Goal: Transaction & Acquisition: Purchase product/service

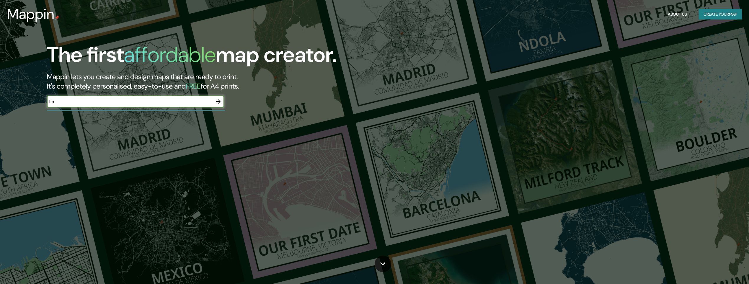
type input "LA ROCHELLE"
click at [217, 104] on icon "button" at bounding box center [218, 101] width 7 height 7
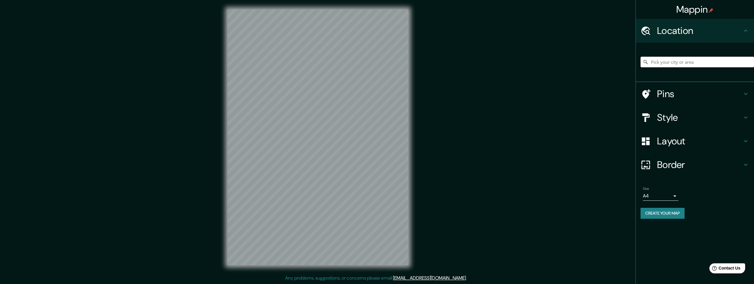
click at [656, 62] on input "Pick your city or area" at bounding box center [696, 62] width 113 height 11
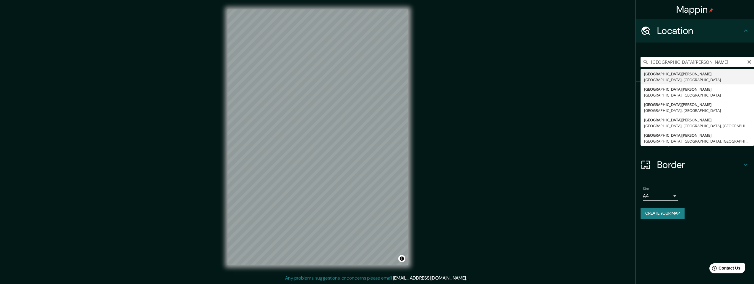
type input "La Rochelle, Charente-Maritime, France"
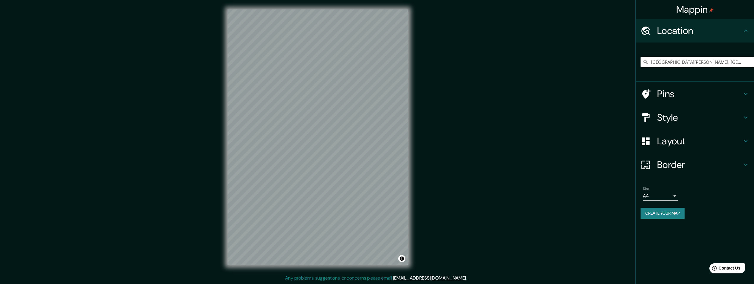
click at [676, 78] on div "La Rochelle, Charente-Maritime, France" at bounding box center [695, 63] width 118 height 40
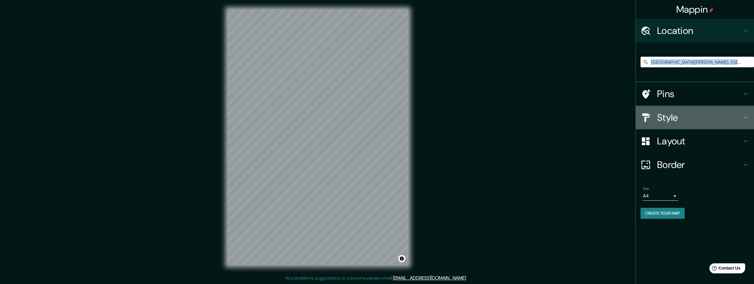
click at [662, 121] on h4 "Style" at bounding box center [699, 118] width 85 height 12
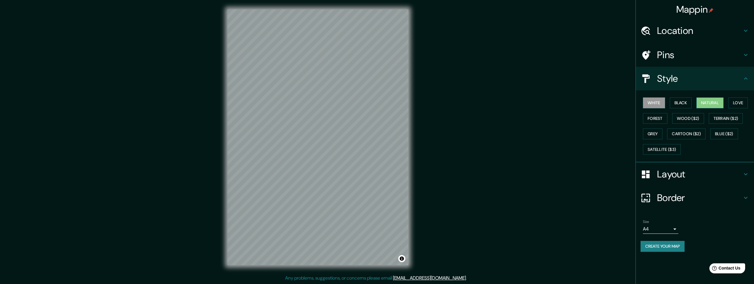
click at [706, 102] on button "Natural" at bounding box center [709, 102] width 27 height 11
click at [377, 248] on div at bounding box center [379, 245] width 5 height 5
click at [669, 54] on h4 "Pins" at bounding box center [699, 55] width 85 height 12
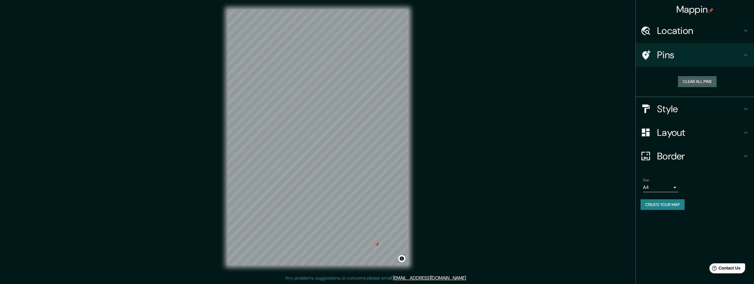
click at [700, 81] on button "Clear all pins" at bounding box center [697, 81] width 38 height 11
click at [695, 82] on button "Clear all pins" at bounding box center [697, 81] width 38 height 11
click at [694, 83] on button "Clear all pins" at bounding box center [697, 81] width 38 height 11
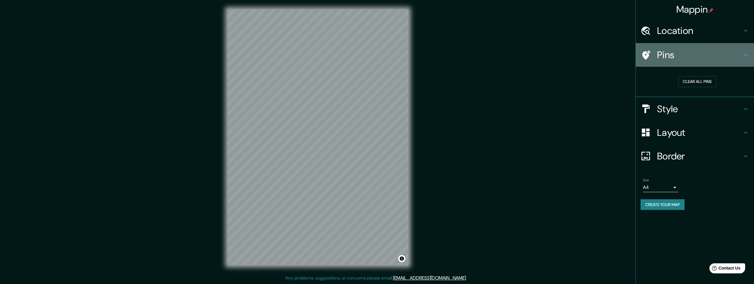
drag, startPoint x: 668, startPoint y: 53, endPoint x: 668, endPoint y: 57, distance: 4.1
click at [668, 57] on h4 "Pins" at bounding box center [699, 55] width 85 height 12
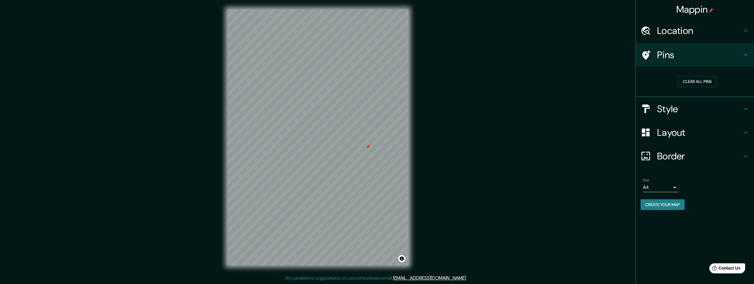
click at [675, 188] on body "Mappin Location La Rochelle, Charente-Maritime, France Pins Clear all pins Styl…" at bounding box center [377, 142] width 754 height 284
click at [658, 220] on li "A1 ($2.50)" at bounding box center [660, 221] width 35 height 11
type input "a3"
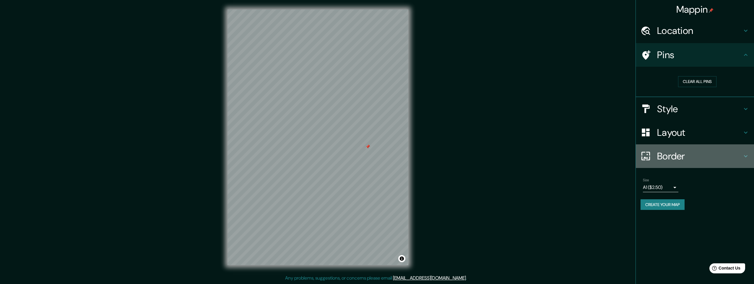
click at [665, 157] on h4 "Border" at bounding box center [699, 156] width 85 height 12
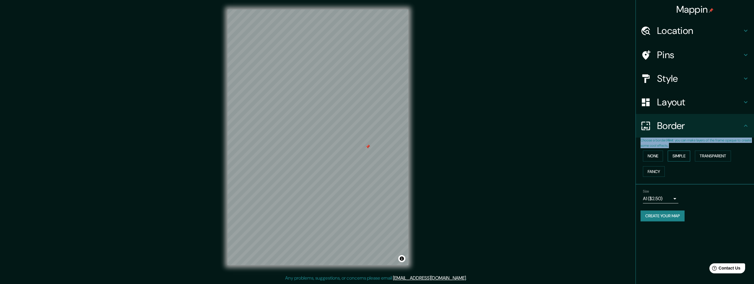
click at [684, 154] on button "Simple" at bounding box center [679, 156] width 22 height 11
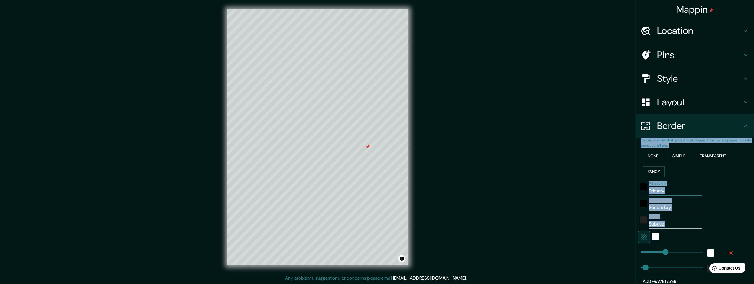
click at [663, 192] on input "Primary" at bounding box center [675, 190] width 53 height 9
click at [664, 192] on input "Primary" at bounding box center [675, 190] width 53 height 9
click at [670, 186] on div "Primary text Primary" at bounding box center [675, 189] width 53 height 14
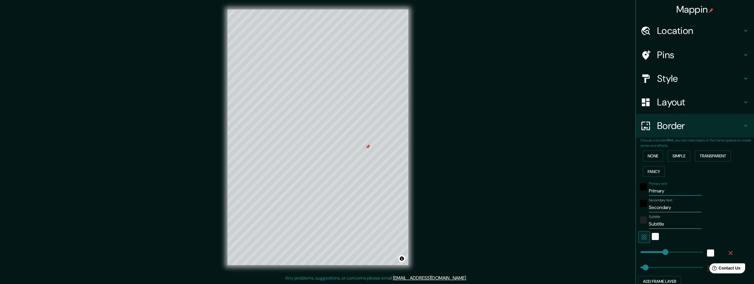
drag, startPoint x: 662, startPoint y: 189, endPoint x: 611, endPoint y: 197, distance: 52.3
click at [612, 197] on div "Mappin Location La Rochelle, Charente-Maritime, France Pins Style Layout Border…" at bounding box center [377, 142] width 754 height 284
type input "l"
type input "245"
type input "49"
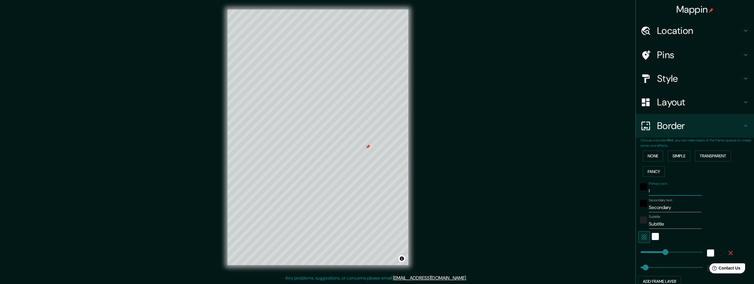
type input "la"
type input "245"
type input "49"
type input "la"
type input "245"
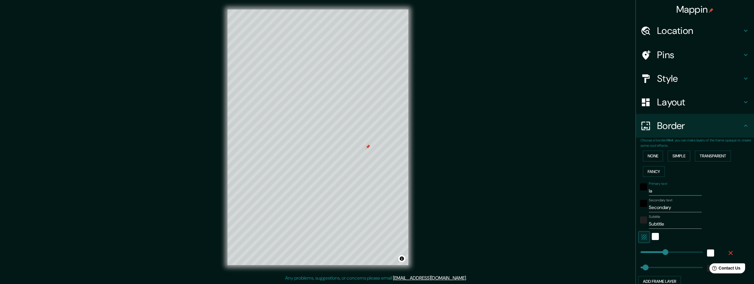
type input "49"
type input "la r"
type input "245"
type input "49"
type input "la ro"
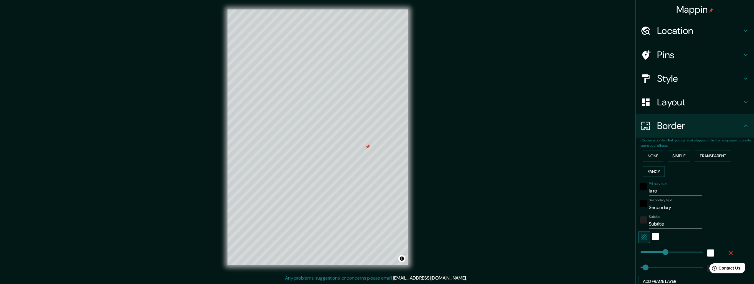
type input "245"
type input "49"
type input "la roc"
type input "245"
type input "49"
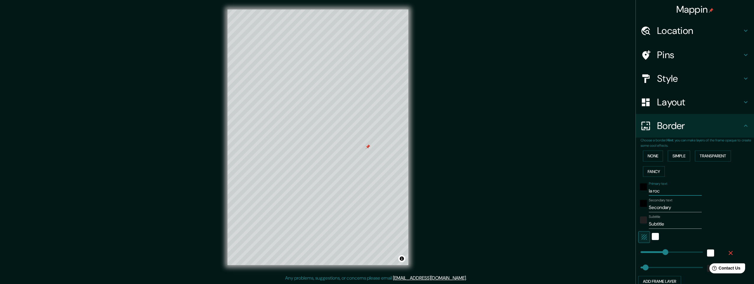
type input "la roch"
type input "245"
type input "49"
type input "la roche"
type input "245"
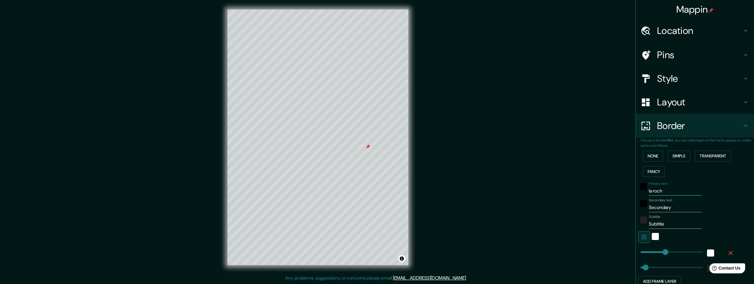
type input "49"
type input "la rochel"
type input "245"
type input "49"
type input "la rochell"
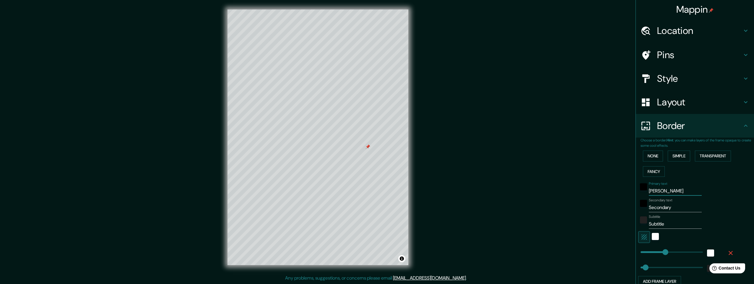
type input "245"
type input "49"
type input "la rochelle"
type input "245"
type input "49"
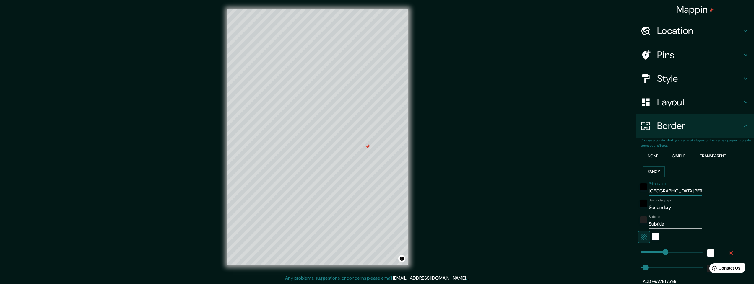
type input "la rochelle"
drag, startPoint x: 673, startPoint y: 208, endPoint x: 572, endPoint y: 197, distance: 100.7
click at [593, 197] on div "Mappin Location La Rochelle, Charente-Maritime, France Pins Style Layout Border…" at bounding box center [377, 142] width 754 height 284
type input "f"
type input "245"
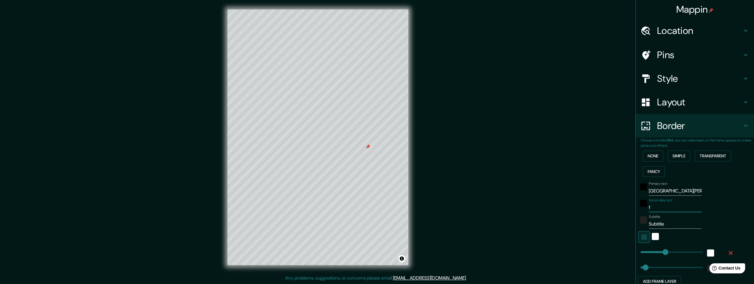
type input "49"
type input "fr"
type input "245"
type input "49"
type input "fra"
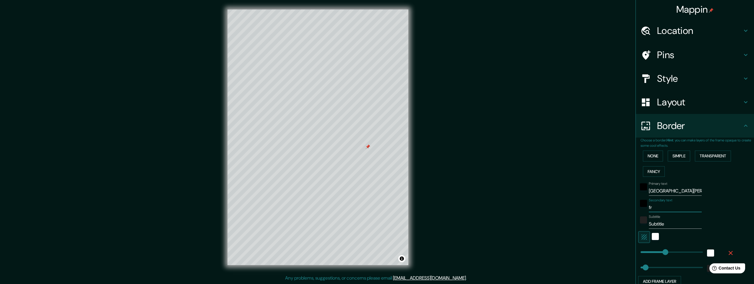
type input "245"
type input "49"
type input "fran"
type input "245"
type input "49"
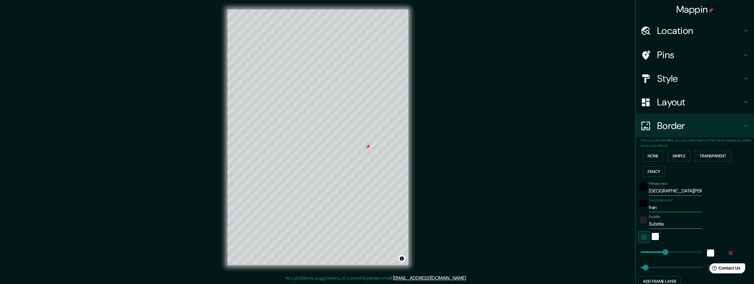
type input "franc"
type input "245"
type input "49"
type input "france"
type input "245"
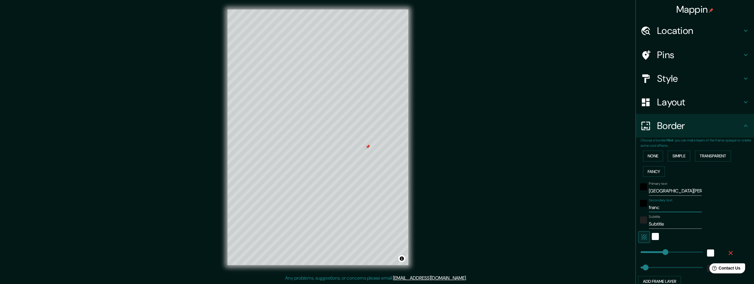
type input "49"
type input "france"
drag, startPoint x: 663, startPoint y: 225, endPoint x: 567, endPoint y: 214, distance: 96.1
click at [567, 214] on div "Mappin Location La Rochelle, Charente-Maritime, France Pins Style Layout Border…" at bounding box center [377, 142] width 754 height 284
type input "4"
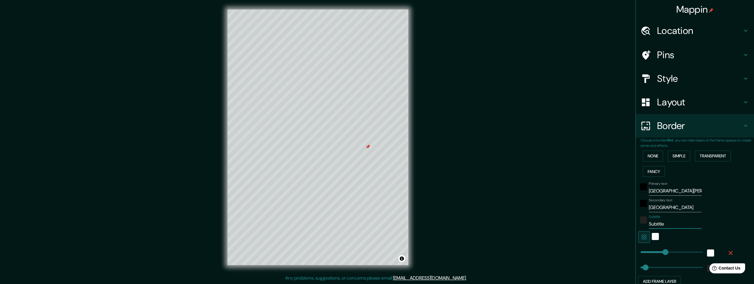
type input "245"
type input "49"
type input "46"
type input "245"
type input "49"
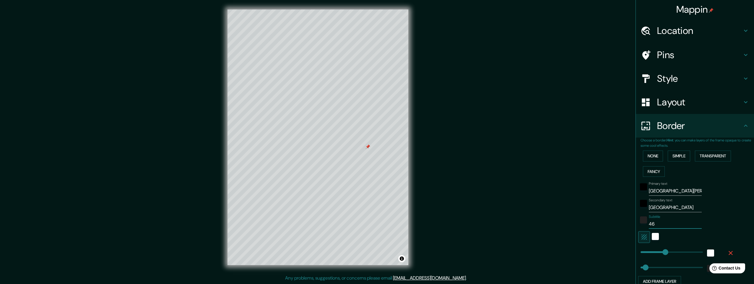
type input "46."
type input "245"
type input "49"
type input "46.1"
type input "245"
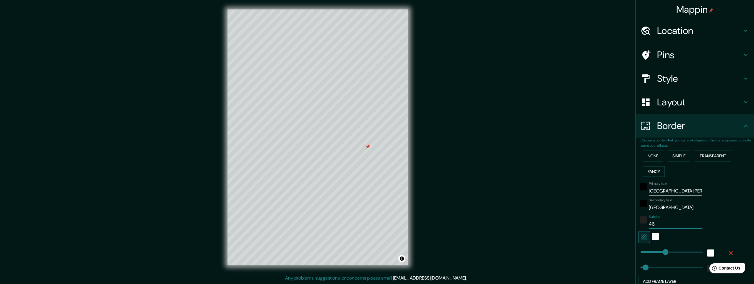
type input "49"
type input "46.16"
type input "245"
type input "49"
type input "46.160"
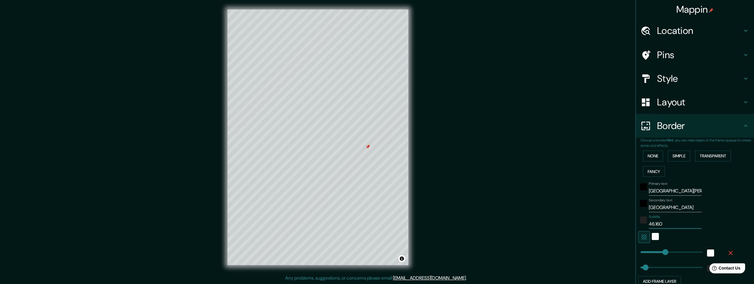
type input "245"
type input "49"
type input "46.160°"
type input "245"
type input "49"
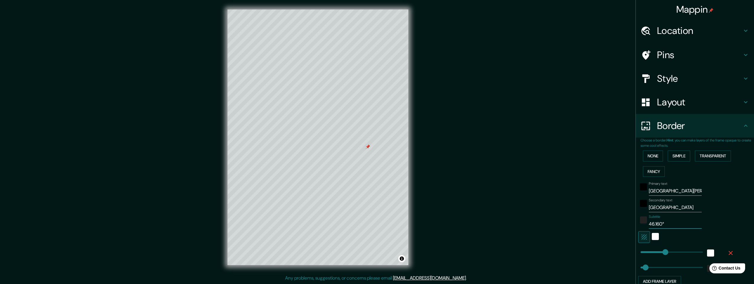
type input "46.160°"
type input "245"
type input "49"
type input "46.160° /"
type input "245"
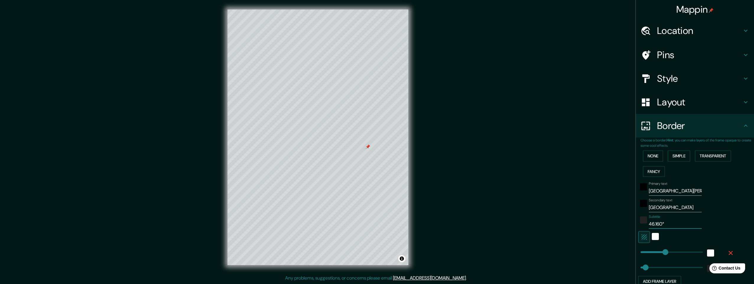
type input "49"
type input "46.160° /"
type input "245"
type input "49"
type input "46.160° /"
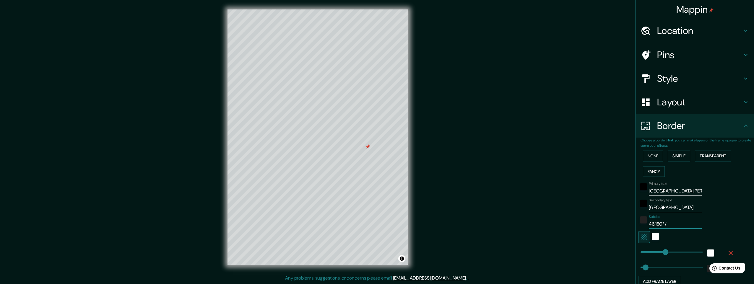
type input "245"
type input "49"
type input "46.160°"
type input "245"
type input "49"
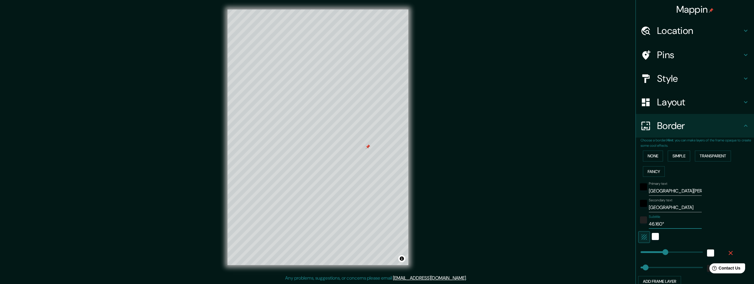
type input "46.160°"
type input "245"
type input "49"
type input "46.160°"
type input "245"
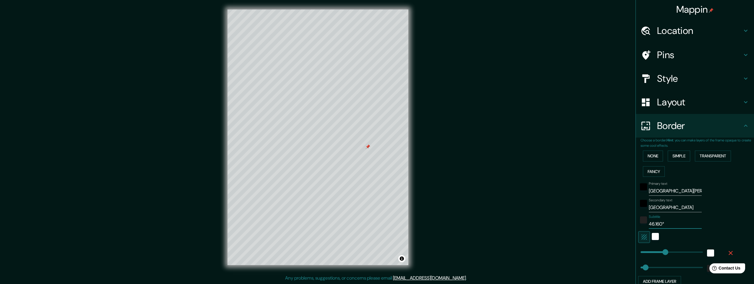
type input "49"
type input "46.160° N"
type input "245"
type input "49"
type input "46.160° N"
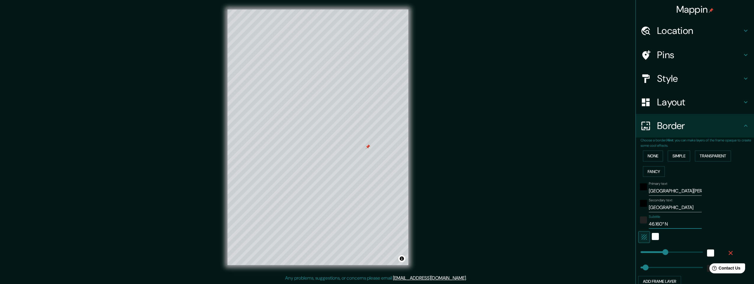
type input "245"
type input "49"
type input "46.160° N /"
type input "245"
type input "49"
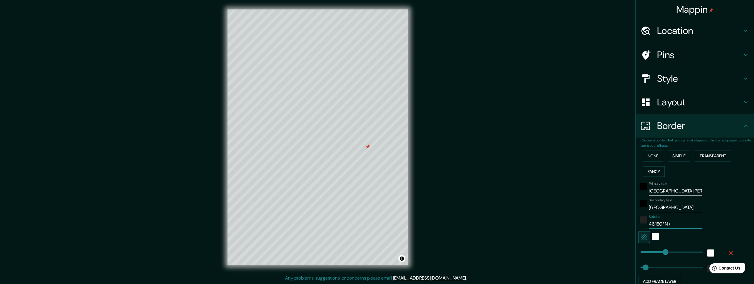
type input "46.160° N /"
type input "245"
type input "49"
type input "46.160° N / 1"
type input "245"
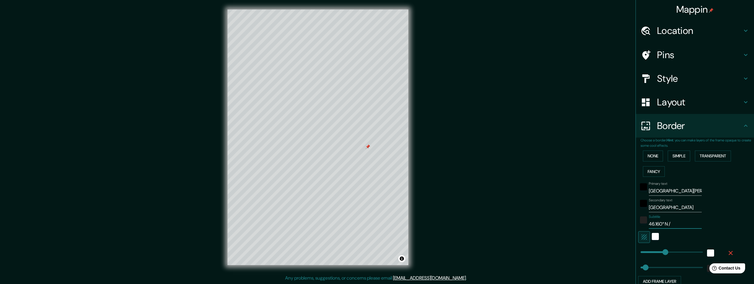
type input "49"
type input "46.160° N / 1."
type input "245"
type input "49"
type input "46.160° N / 1.1"
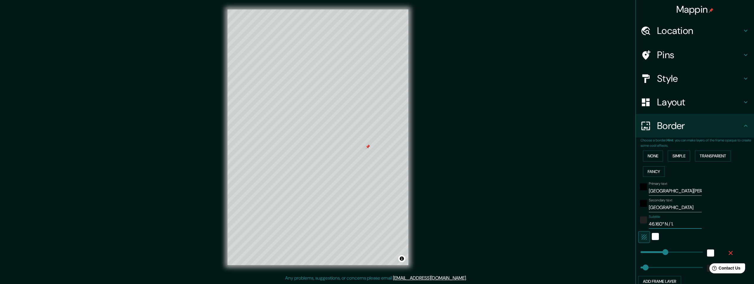
type input "245"
type input "49"
type input "46.160° N / 1.15"
type input "245"
type input "49"
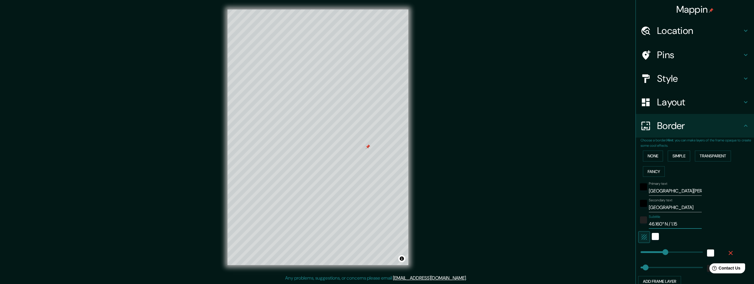
type input "46.160° N / 1.151"
type input "245"
type input "49"
type input "46.160° N / 1.151°"
type input "245"
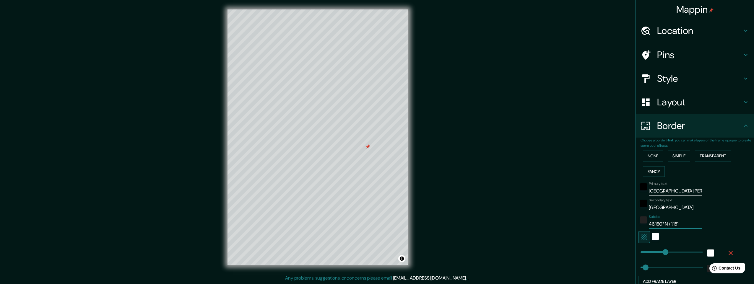
type input "49"
type input "46.160° N / 1.151°"
type input "245"
type input "49"
type input "46.160° N / 1.151° W"
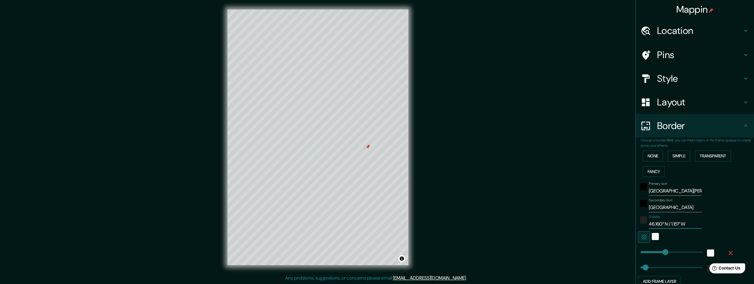
type input "245"
type input "49"
type input "46.160° N / 1.151° W"
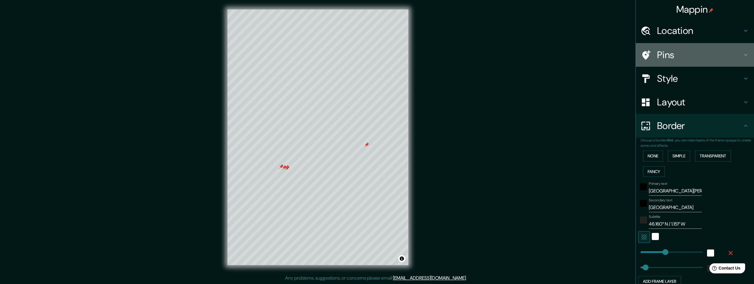
click at [670, 54] on h4 "Pins" at bounding box center [699, 55] width 85 height 12
type input "245"
type input "49"
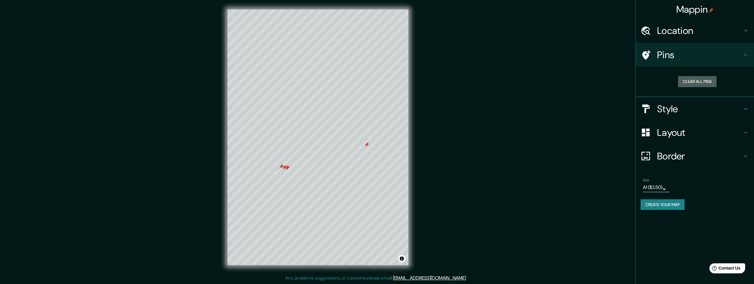
click at [694, 81] on button "Clear all pins" at bounding box center [697, 81] width 38 height 11
click at [662, 204] on button "Create your map" at bounding box center [662, 204] width 44 height 11
click at [662, 204] on div "Create your map" at bounding box center [694, 204] width 109 height 11
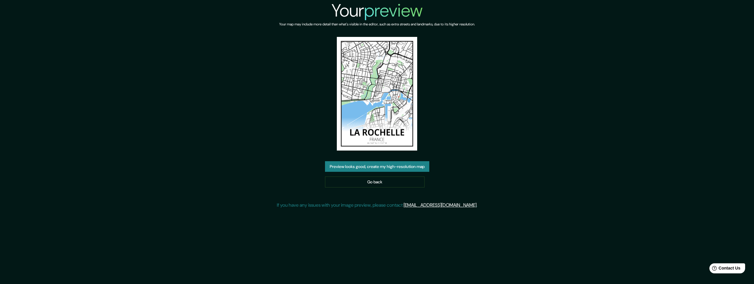
click at [373, 161] on button "Preview looks good, create my high-resolution map" at bounding box center [377, 166] width 104 height 11
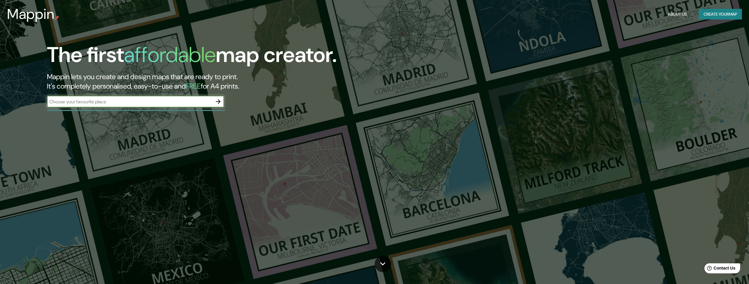
click at [56, 102] on input "text" at bounding box center [129, 101] width 165 height 7
type input "saranda"
click at [219, 101] on icon "button" at bounding box center [218, 101] width 5 height 5
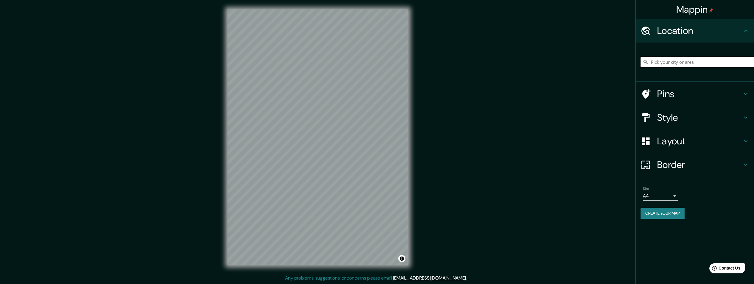
click at [658, 62] on input "Pick your city or area" at bounding box center [696, 62] width 113 height 11
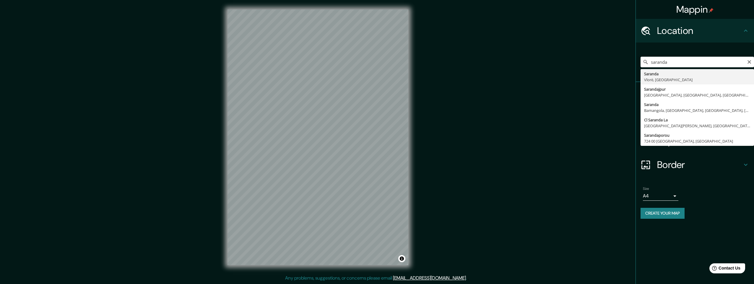
type input "Saranda, Vlorë, Albania"
click at [664, 77] on div "Saranda, Vlorë, Albania Saranda Vlorë, Albania Sarandajpur Rajanagar, Murshidab…" at bounding box center [695, 63] width 118 height 40
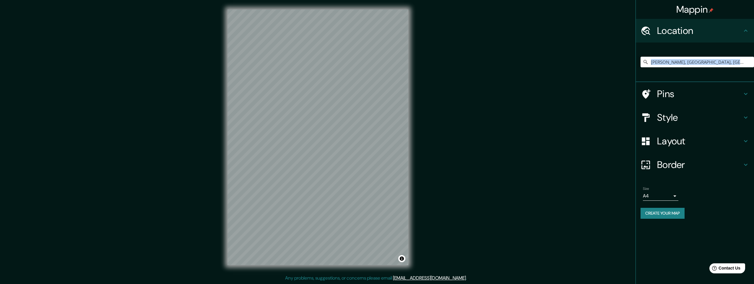
click at [672, 118] on h4 "Style" at bounding box center [699, 118] width 85 height 12
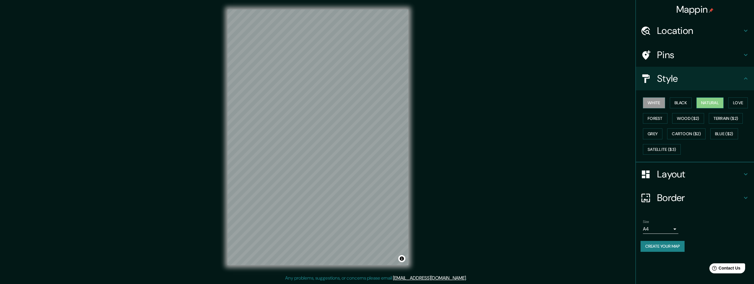
click at [707, 104] on button "Natural" at bounding box center [709, 102] width 27 height 11
click at [402, 259] on button "Toggle attribution" at bounding box center [401, 258] width 7 height 7
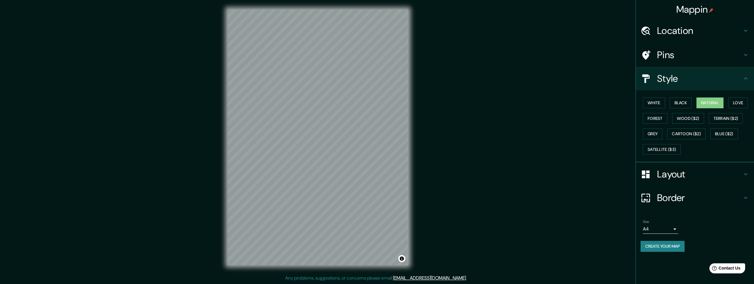
click at [662, 54] on h4 "Pins" at bounding box center [699, 55] width 85 height 12
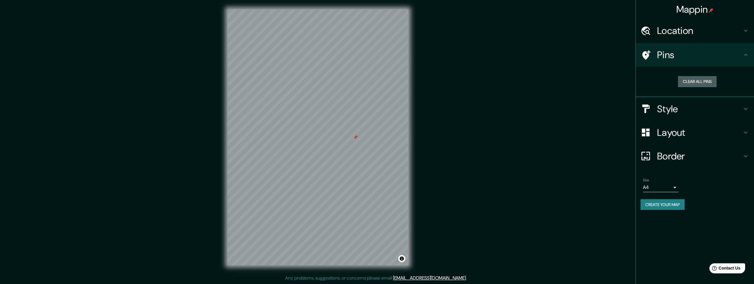
click at [691, 81] on button "Clear all pins" at bounding box center [697, 81] width 38 height 11
click at [698, 81] on button "Clear all pins" at bounding box center [697, 81] width 38 height 11
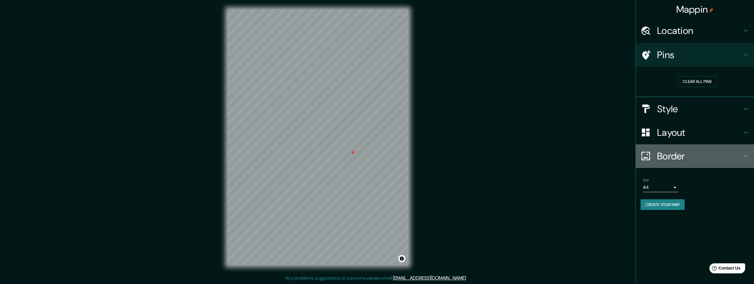
click at [665, 158] on h4 "Border" at bounding box center [699, 156] width 85 height 12
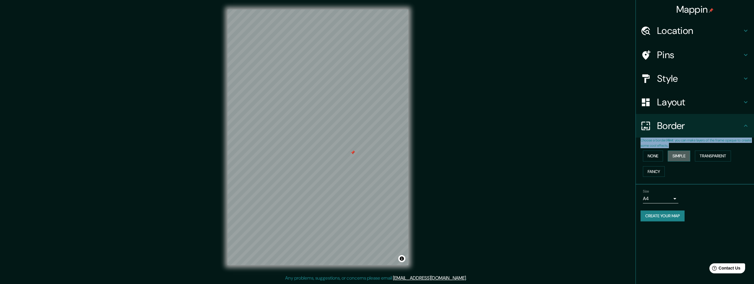
click at [683, 156] on button "Simple" at bounding box center [679, 156] width 22 height 11
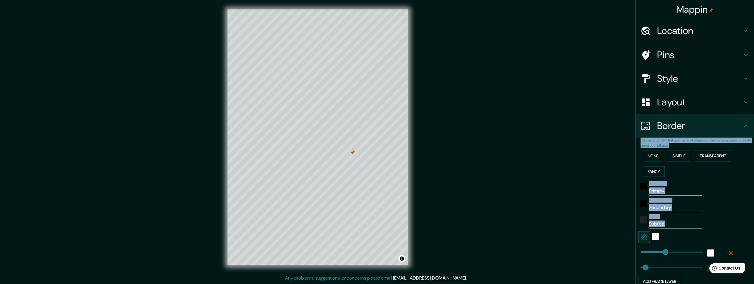
click at [685, 180] on div "Primary text Primary Secondary text Secondary Subtitle Subtitle Add frame layer" at bounding box center [687, 233] width 95 height 108
click at [686, 179] on div "Primary text Primary Secondary text Secondary Subtitle Subtitle Add frame layer" at bounding box center [687, 233] width 95 height 108
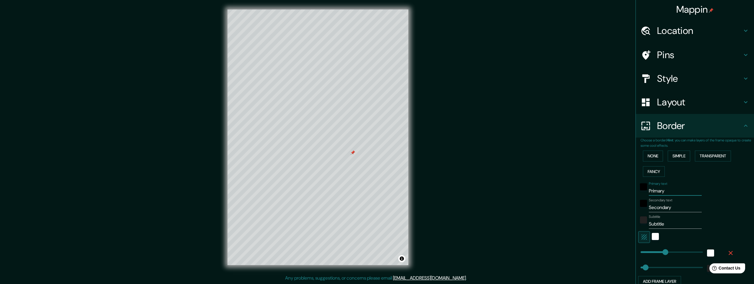
drag, startPoint x: 664, startPoint y: 192, endPoint x: 598, endPoint y: 188, distance: 66.3
click at [598, 188] on div "Mappin Location Saranda, Vlorë, Albania Pins Style Layout Border Choose a borde…" at bounding box center [377, 142] width 754 height 284
type input "s"
type input "245"
type input "49"
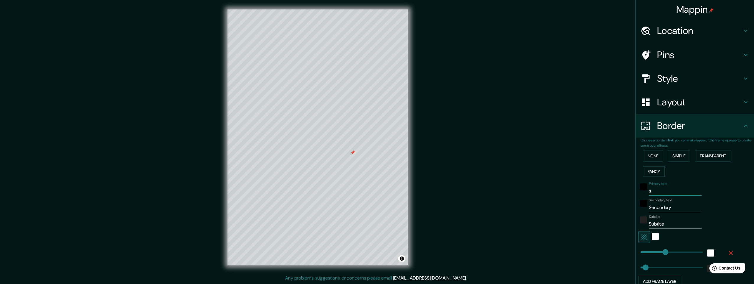
type input "sa"
type input "245"
type input "49"
type input "sar"
type input "245"
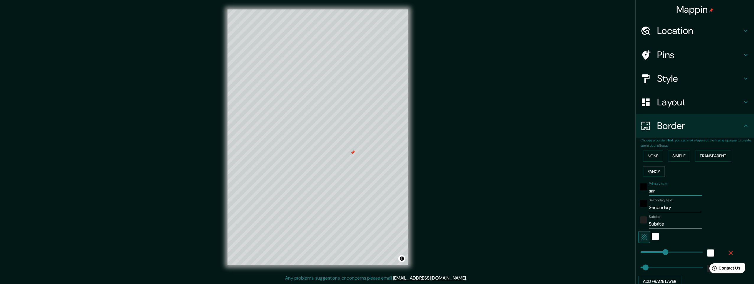
type input "49"
type input "sara"
type input "245"
type input "49"
type input "saran"
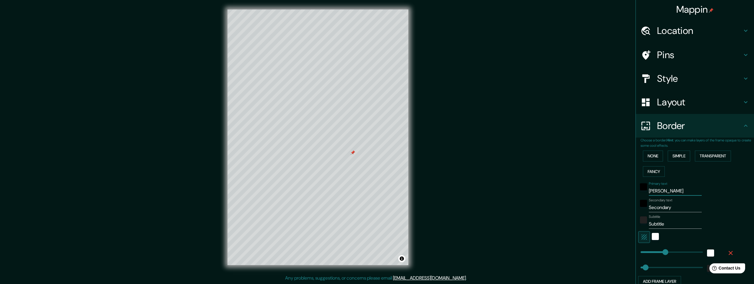
type input "245"
type input "49"
type input "sarand"
type input "245"
type input "49"
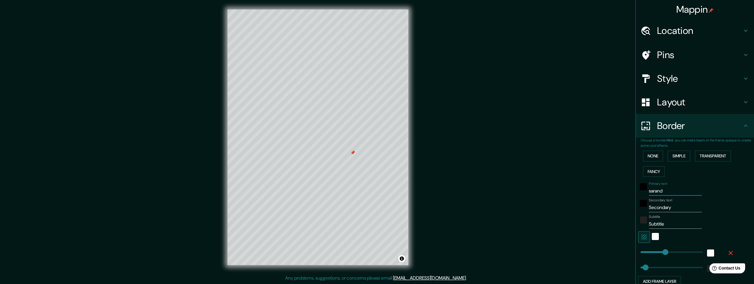
type input "saranda"
type input "245"
type input "49"
type input "saranda"
drag, startPoint x: 671, startPoint y: 209, endPoint x: 522, endPoint y: 175, distance: 153.3
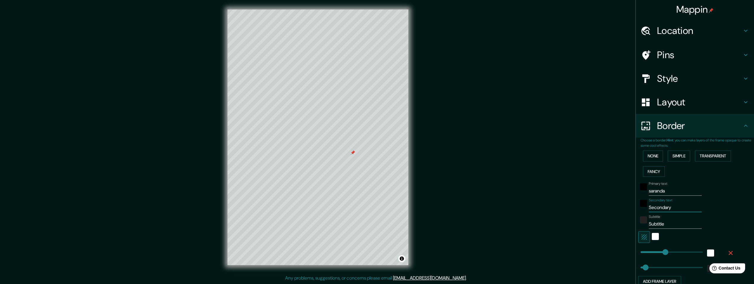
click at [542, 180] on div "Mappin Location Saranda, Vlorë, Albania Pins Style Layout Border Choose a borde…" at bounding box center [377, 142] width 754 height 284
type input "a"
type input "245"
type input "49"
type input "al"
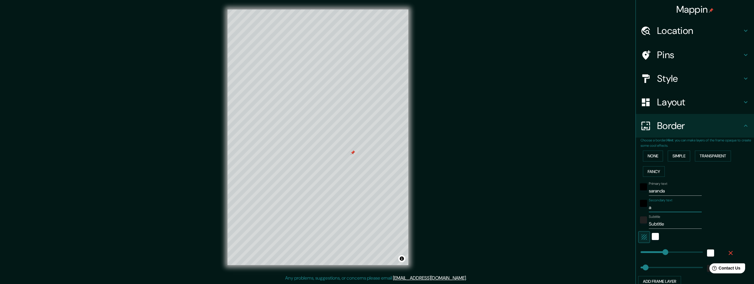
type input "245"
type input "49"
type input "alb"
type input "245"
type input "49"
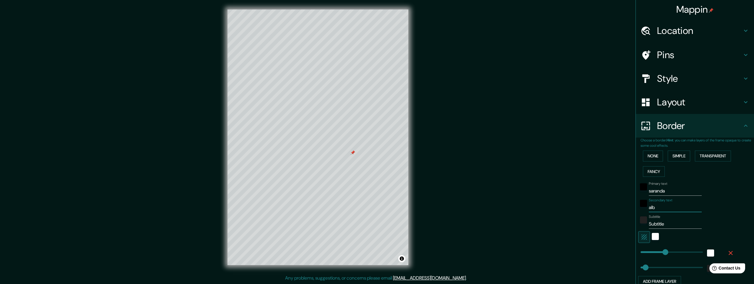
type input "alba"
type input "245"
type input "49"
type input "alban"
type input "245"
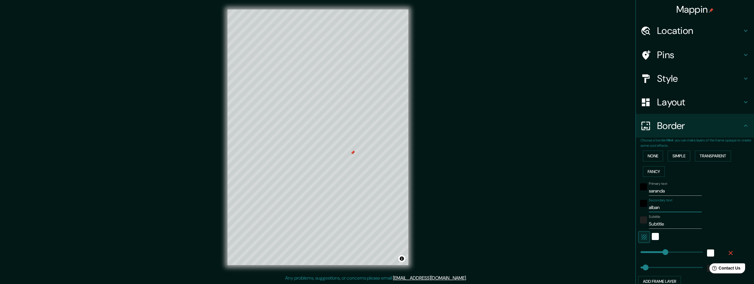
type input "49"
type input "albani"
type input "245"
type input "49"
type input "albania"
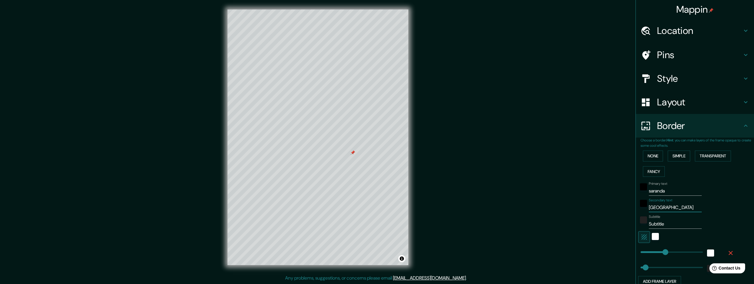
type input "245"
type input "49"
type input "albania"
drag, startPoint x: 662, startPoint y: 224, endPoint x: 524, endPoint y: 211, distance: 138.5
click at [528, 213] on div "Mappin Location Saranda, Vlorë, Albania Pins Style Layout Border Choose a borde…" at bounding box center [377, 142] width 754 height 284
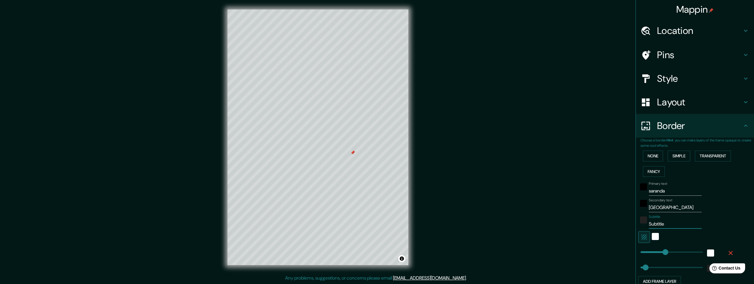
type input "3"
type input "245"
type input "49"
type input "39"
type input "245"
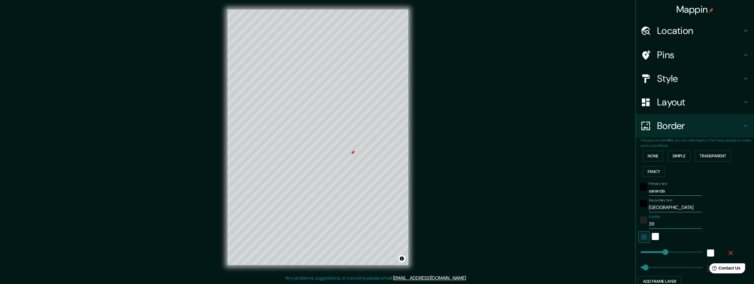
type input "49"
type input "39."
type input "245"
type input "49"
type input "39.8"
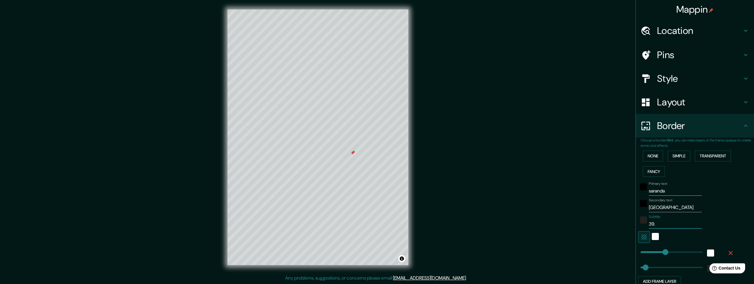
type input "245"
type input "49"
type input "39.87"
type input "245"
type input "49"
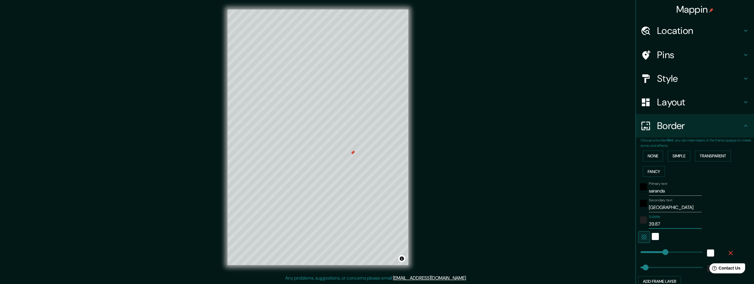
type input "39.875"
type input "245"
type input "49"
type input "39.875°"
type input "245"
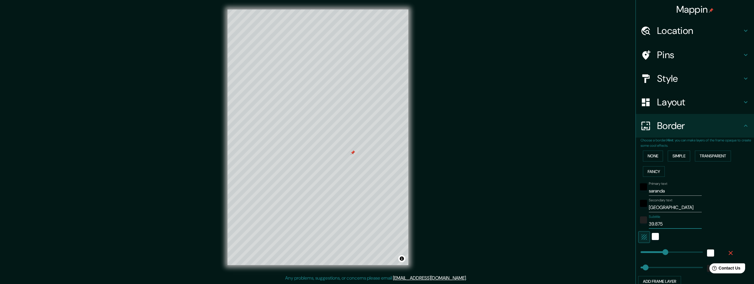
type input "49"
type input "39.875°"
type input "245"
type input "49"
type input "39.875° N"
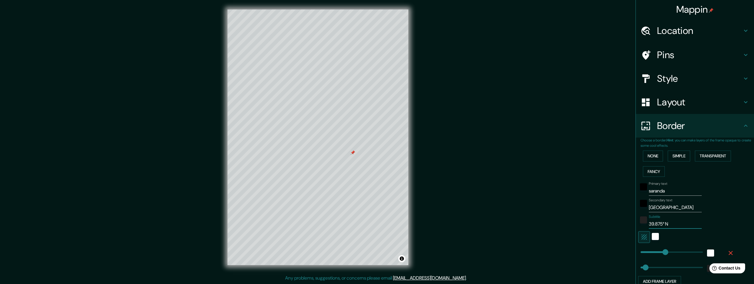
type input "245"
type input "49"
type input "39.875° N"
type input "245"
type input "49"
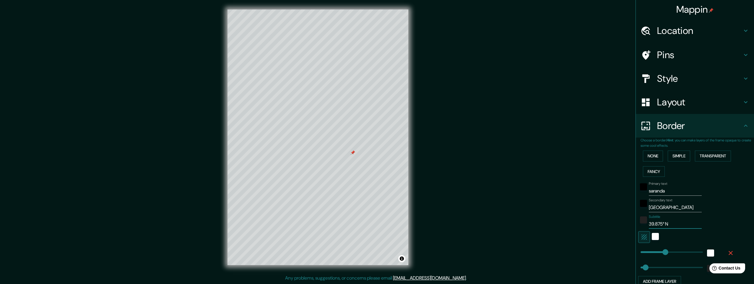
type input "39.875° N /"
type input "245"
type input "49"
type input "39.875° N /"
type input "245"
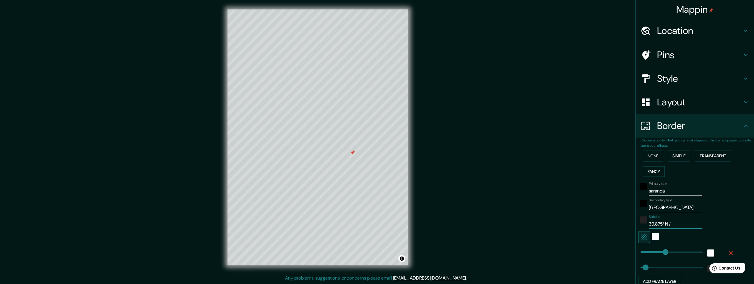
type input "49"
type input "39.875° N / 2"
type input "245"
type input "49"
type input "39.875° N / 20"
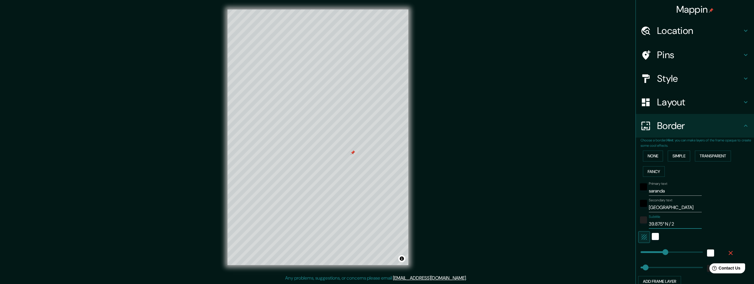
type input "245"
type input "49"
type input "39.875° N / 20."
type input "245"
type input "49"
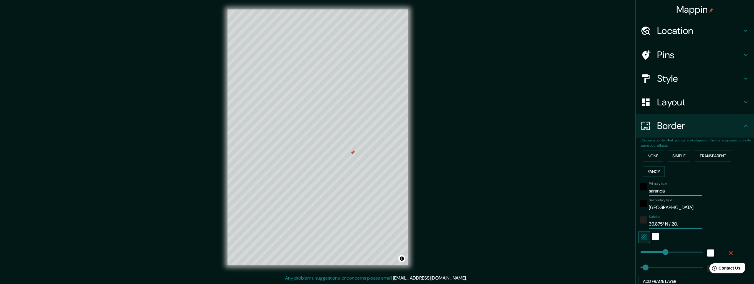
type input "39.875° N / 20.0"
type input "245"
type input "49"
type input "39.875° N / 20.00"
type input "245"
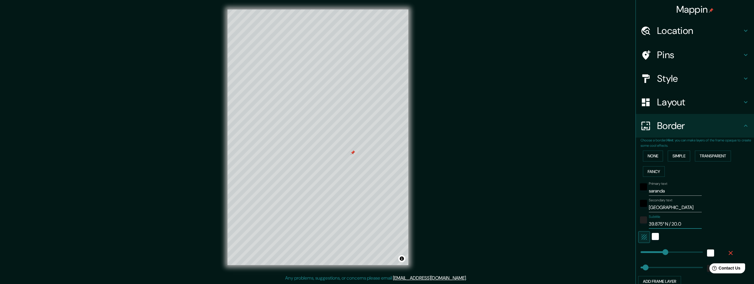
type input "49"
type input "39.875° N / 20.007"
type input "245"
type input "49"
type input "39.875° N / 20.007°"
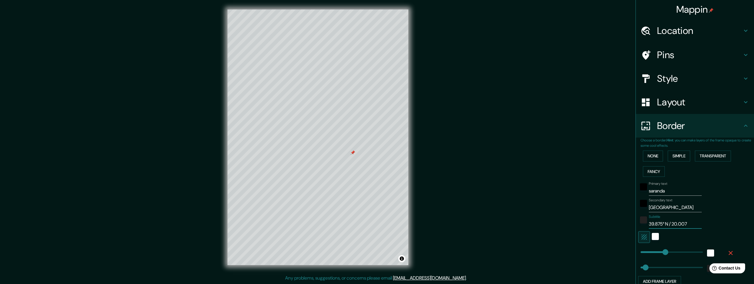
type input "245"
type input "49"
type input "39.875° N / 20.007°"
type input "245"
type input "49"
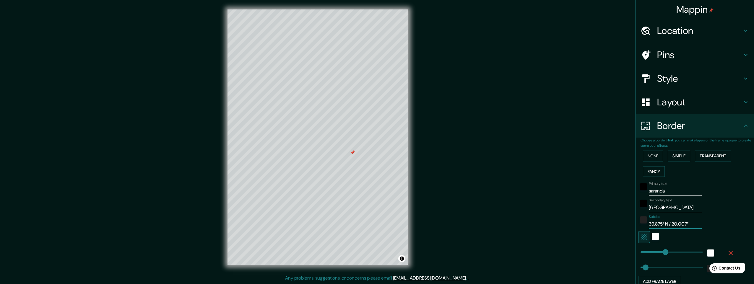
type input "39.875° N / 20.007° E"
type input "245"
type input "49"
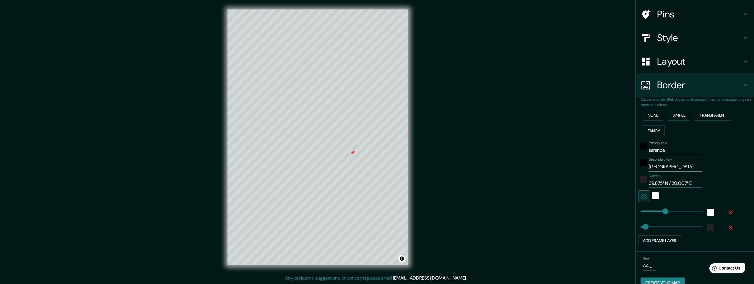
scroll to position [52, 0]
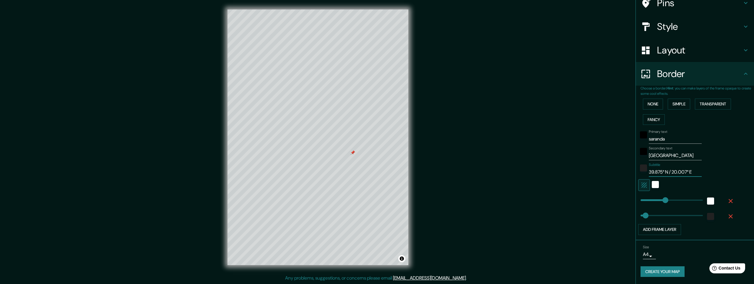
type input "39.875° N / 20.007° E"
click at [644, 256] on body "Mappin Location Saranda, Vlorë, Albania Pins Style Layout Border Choose a borde…" at bounding box center [377, 142] width 754 height 284
click at [642, 273] on li "A1 ($2.50)" at bounding box center [643, 271] width 29 height 11
type input "a3"
click at [657, 274] on button "Create your map" at bounding box center [662, 271] width 44 height 11
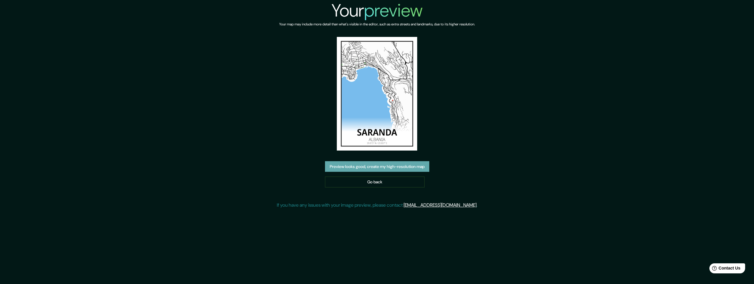
click at [372, 166] on button "Preview looks good, create my high-resolution map" at bounding box center [377, 166] width 104 height 11
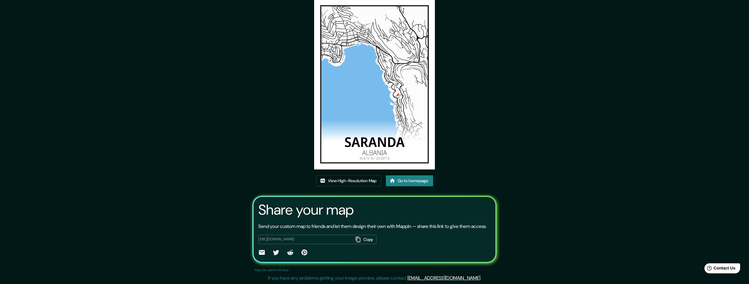
scroll to position [34, 0]
click at [346, 175] on link "View High-Resolution Map" at bounding box center [348, 180] width 65 height 11
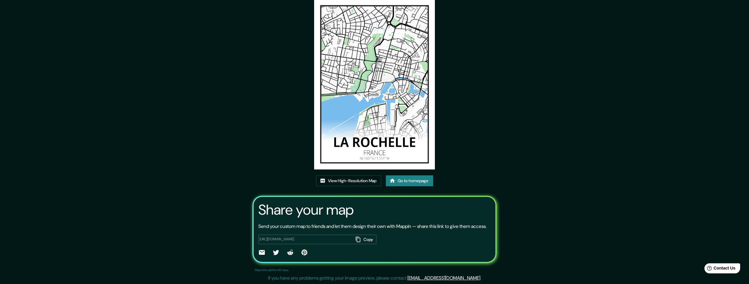
scroll to position [0, 132]
drag, startPoint x: 257, startPoint y: 237, endPoint x: 354, endPoint y: 240, distance: 96.9
click at [294, 188] on div "https://app.mappin.pro/map/8249f0f5ea446c2ba6a6bfa2a3d6b825b16f8eba?utm_source=…" at bounding box center [317, 240] width 118 height 10
click at [340, 175] on link "View High-Resolution Map" at bounding box center [348, 180] width 65 height 11
